Goal: Navigation & Orientation: Go to known website

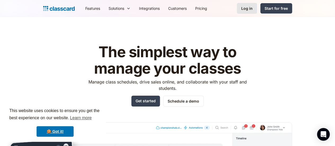
click at [253, 6] on div "Log in" at bounding box center [246, 9] width 11 height 6
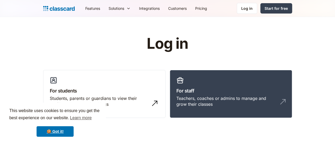
click at [231, 83] on link "For staff Teachers, coaches or admins to manage and grow their classes" at bounding box center [231, 94] width 122 height 48
